Goal: Browse casually

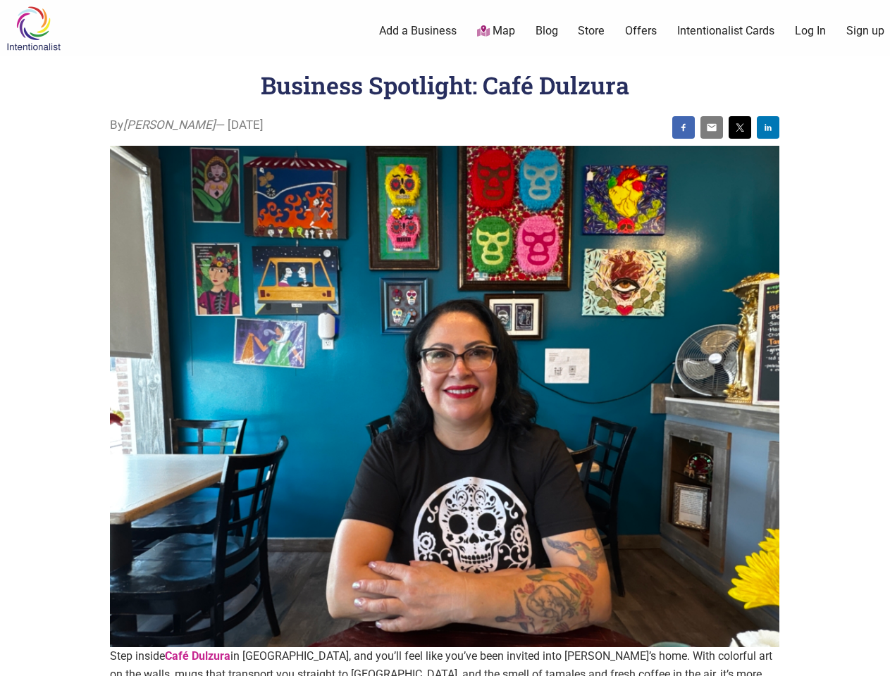
click at [445, 338] on img at bounding box center [444, 397] width 669 height 502
click at [683, 128] on img at bounding box center [683, 127] width 11 height 11
click at [712, 128] on img at bounding box center [711, 127] width 11 height 11
click at [740, 128] on img at bounding box center [739, 127] width 11 height 11
click at [768, 128] on img at bounding box center [767, 127] width 11 height 11
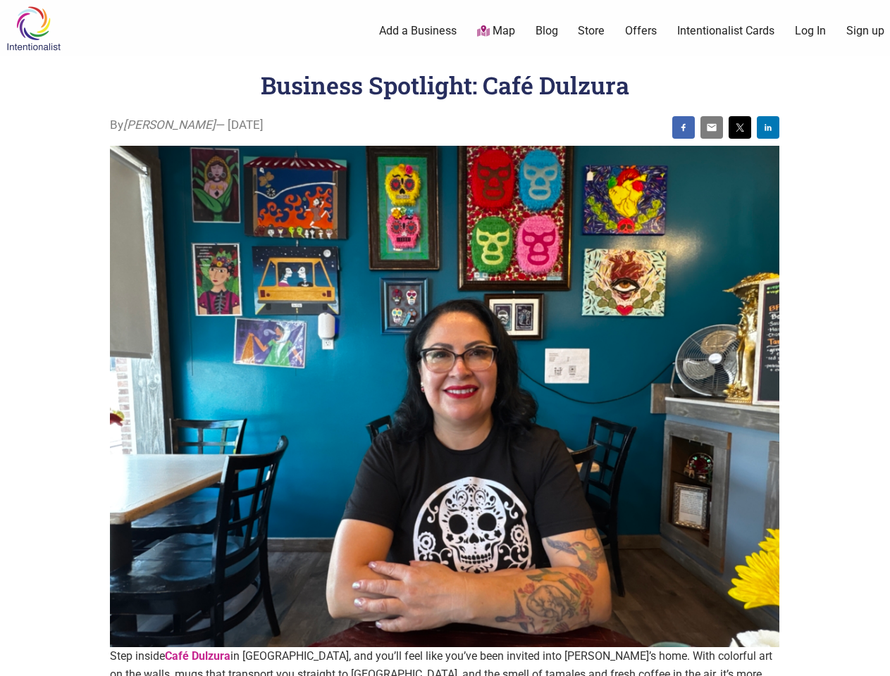
click at [874, 660] on icon at bounding box center [873, 659] width 15 height 18
